Goal: Information Seeking & Learning: Learn about a topic

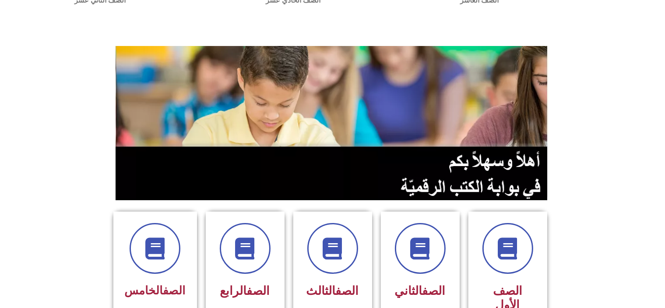
scroll to position [88, 0]
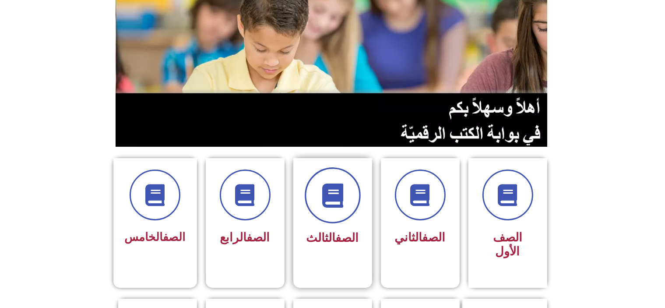
click at [346, 197] on span at bounding box center [333, 195] width 56 height 56
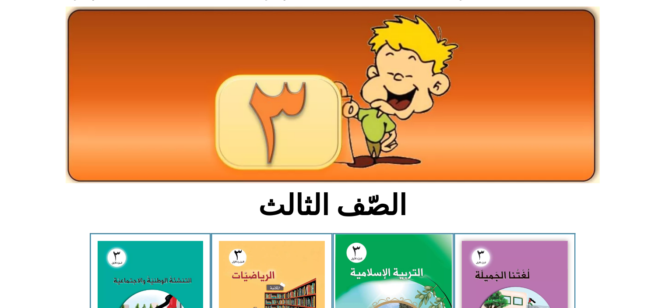
scroll to position [131, 0]
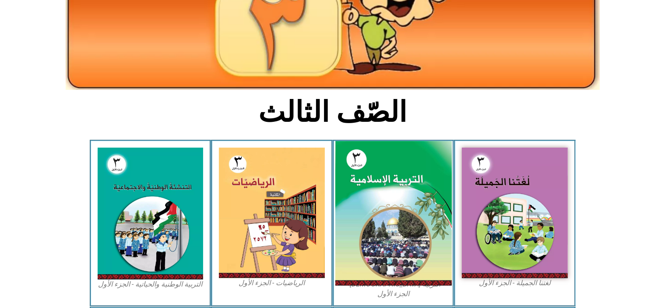
click at [392, 190] on img at bounding box center [393, 213] width 116 height 145
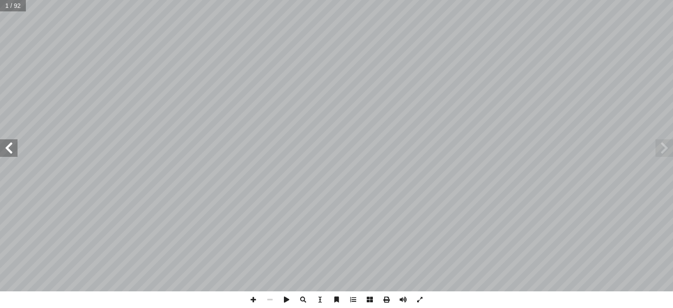
click at [8, 152] on span at bounding box center [9, 148] width 18 height 18
click at [12, 153] on span at bounding box center [9, 148] width 18 height 18
click at [14, 150] on span at bounding box center [9, 148] width 18 height 18
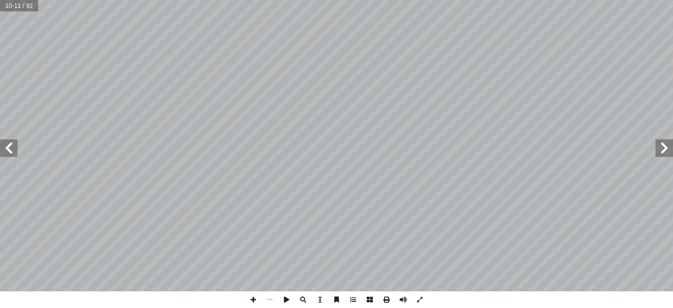
click at [13, 151] on span at bounding box center [9, 148] width 18 height 18
click at [257, 300] on span at bounding box center [253, 299] width 17 height 17
click at [9, 148] on span at bounding box center [9, 148] width 18 height 18
